Goal: Information Seeking & Learning: Find specific page/section

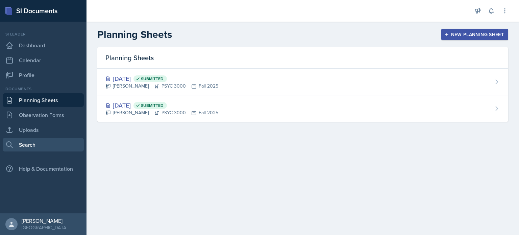
click at [54, 147] on link "Search" at bounding box center [43, 145] width 81 height 14
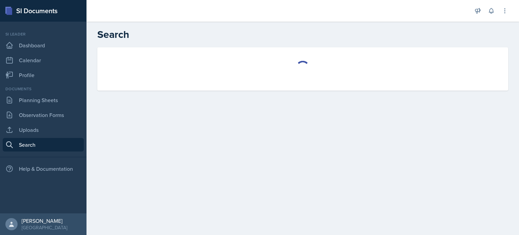
select select "all"
select select "1"
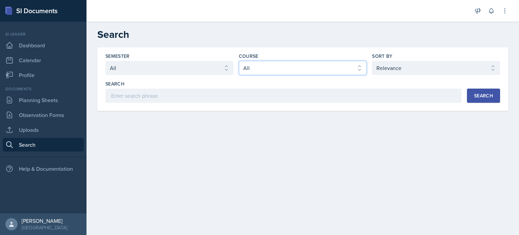
click at [249, 71] on select "Select course All ACCT 2101 ACCT 2102 ACCT 4050 ANTH 1102 ANTH 3301 ARCH 1000 A…" at bounding box center [303, 68] width 128 height 14
click at [263, 70] on select "Select course All ACCT 2101 ACCT 2102 ACCT 4050 ANTH 1102 ANTH 3301 ARCH 1000 A…" at bounding box center [303, 68] width 128 height 14
select select "a6d59019-deb4-4e6a-9cae-caaa95bc3408"
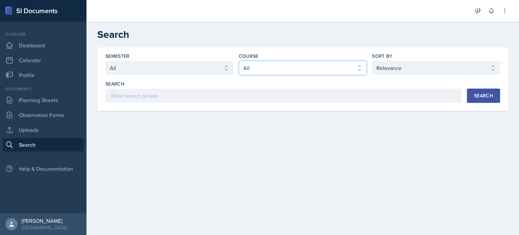
click at [239, 61] on select "Select course All ACCT 2101 ACCT 2102 ACCT 4050 ANTH 1102 ANTH 3301 ARCH 1000 A…" at bounding box center [303, 68] width 128 height 14
click at [497, 92] on button "Search" at bounding box center [483, 96] width 33 height 14
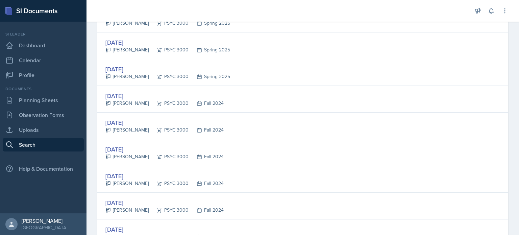
scroll to position [556, 0]
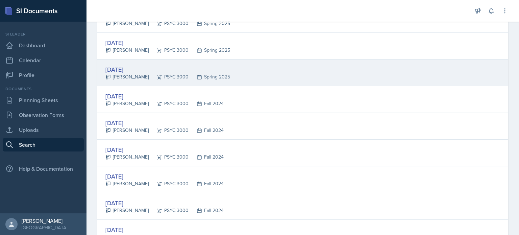
click at [227, 65] on div "[DATE] [PERSON_NAME] PSYC 3000 Spring 2025" at bounding box center [302, 73] width 411 height 27
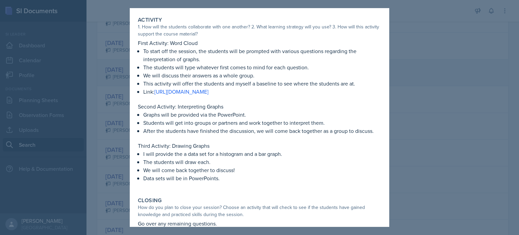
scroll to position [0, 0]
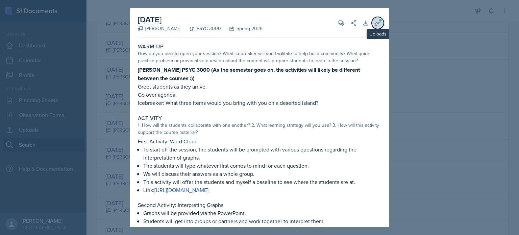
click at [378, 21] on icon at bounding box center [378, 23] width 7 height 7
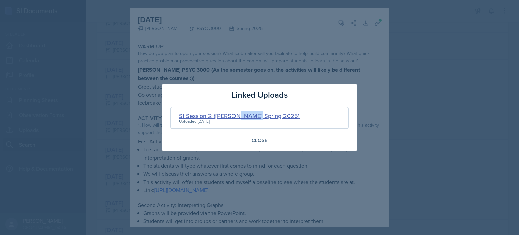
click at [226, 115] on div "SI Session 2 ([PERSON_NAME] Spring 2025)" at bounding box center [239, 115] width 121 height 9
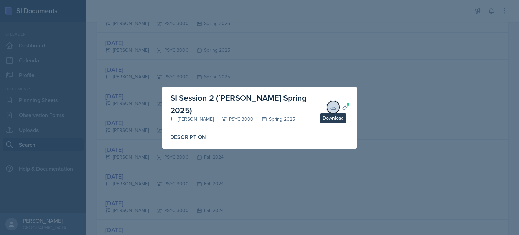
click at [330, 106] on icon at bounding box center [333, 107] width 7 height 7
